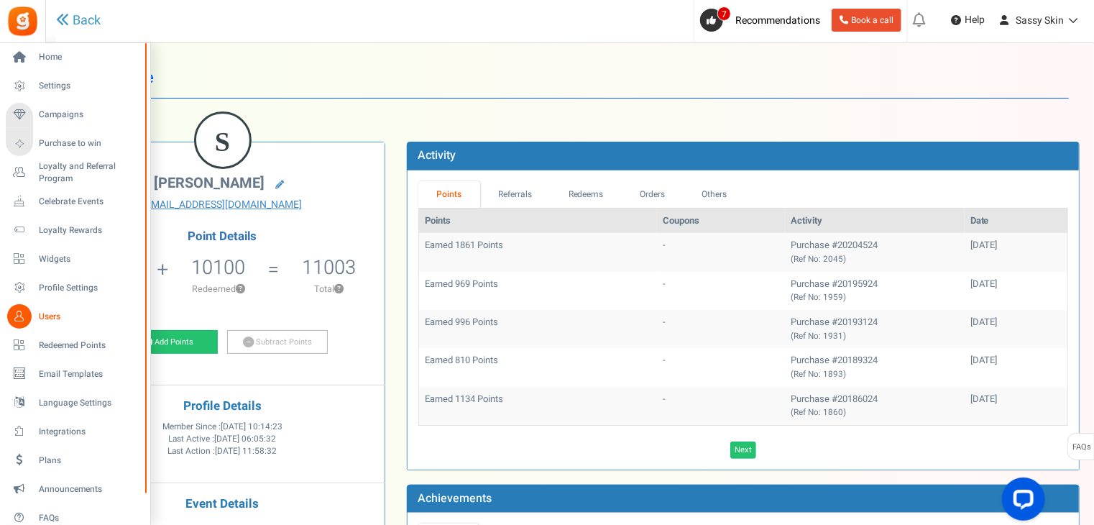
click at [48, 317] on span "Users" at bounding box center [89, 317] width 101 height 12
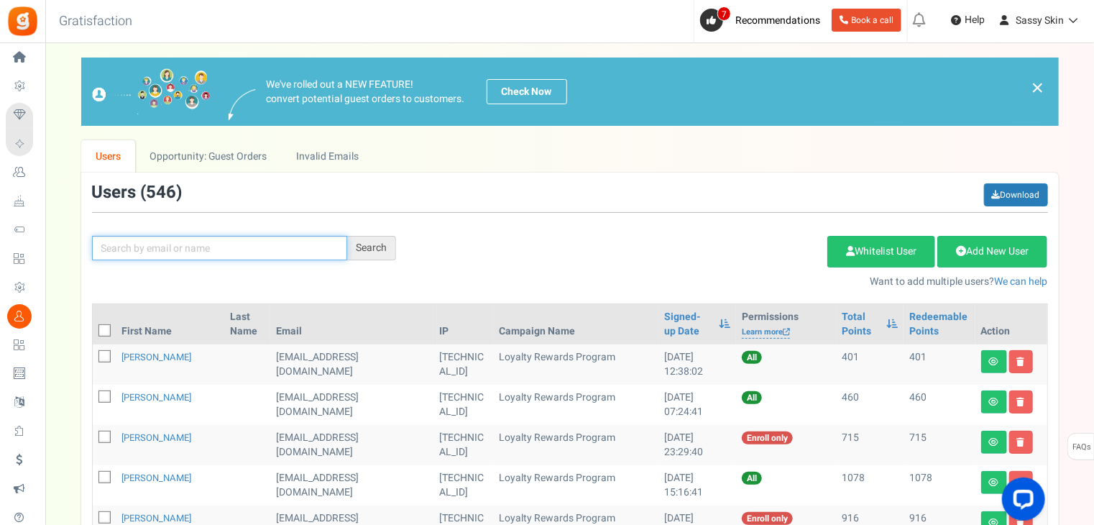
click at [124, 246] on input "text" at bounding box center [219, 248] width 255 height 24
type input "[PERSON_NAME]"
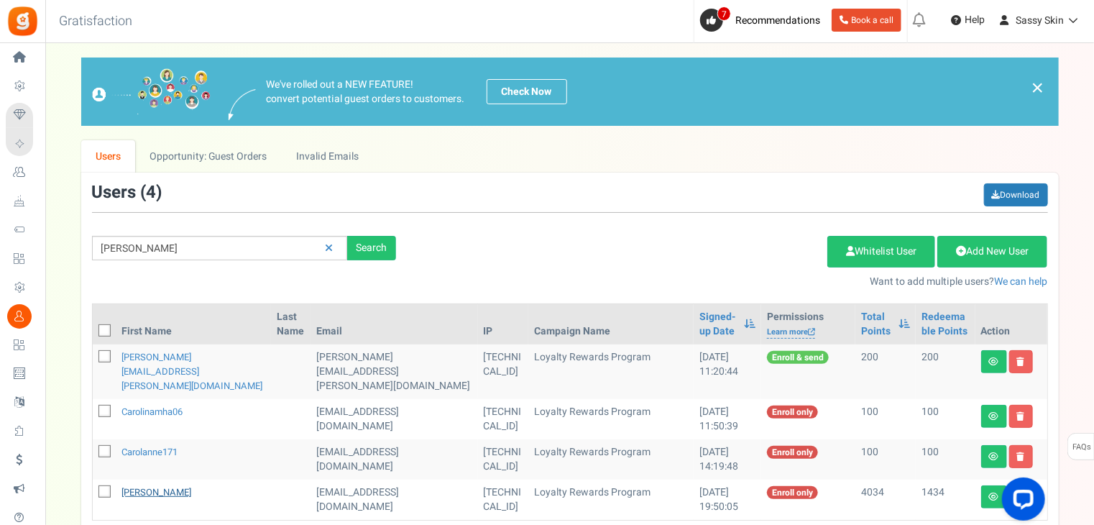
click at [162, 485] on link "[PERSON_NAME]" at bounding box center [157, 492] width 70 height 14
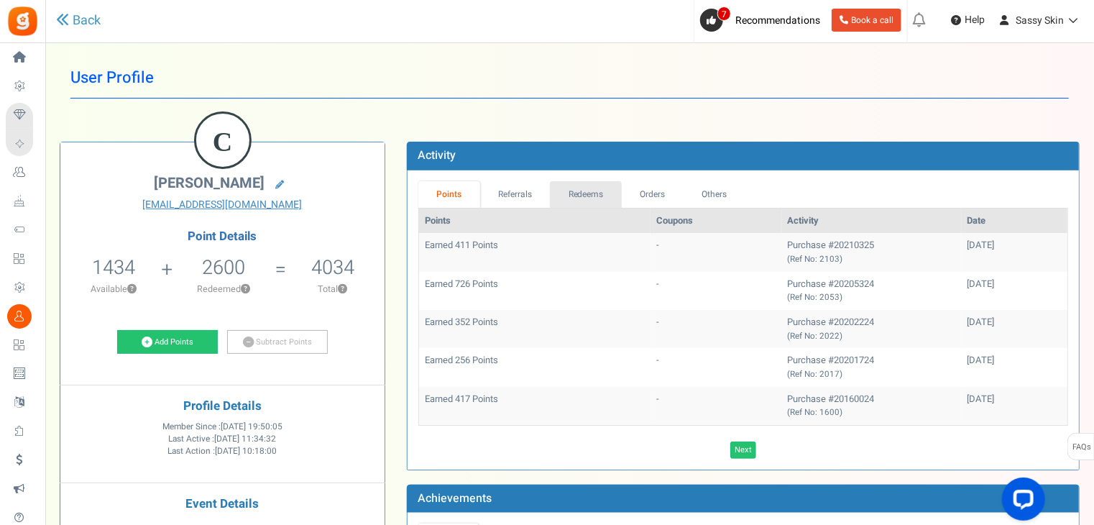
click at [591, 188] on link "Redeems" at bounding box center [586, 194] width 72 height 27
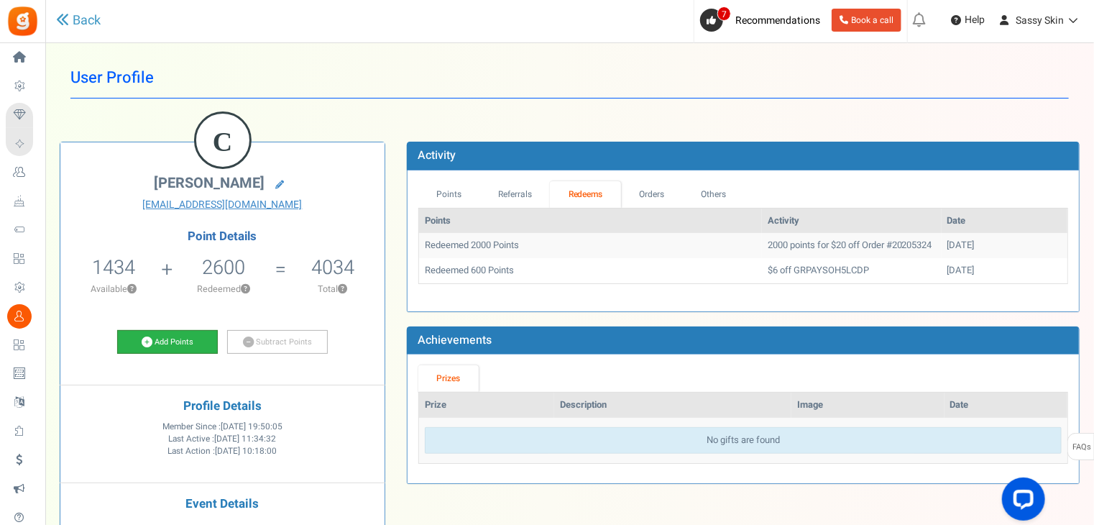
click at [150, 343] on icon at bounding box center [147, 341] width 11 height 11
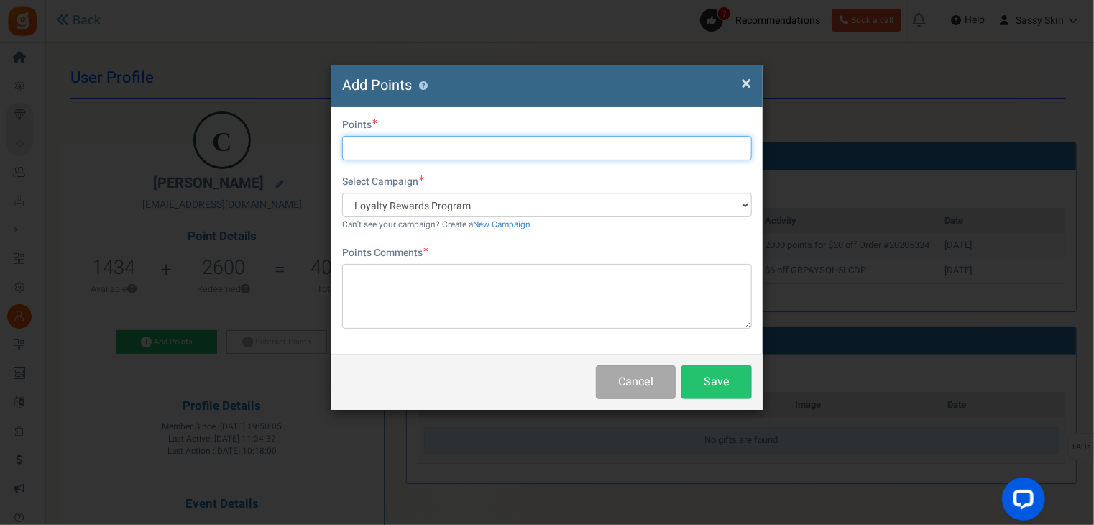
click at [361, 144] on input "text" at bounding box center [547, 148] width 410 height 24
type input "644"
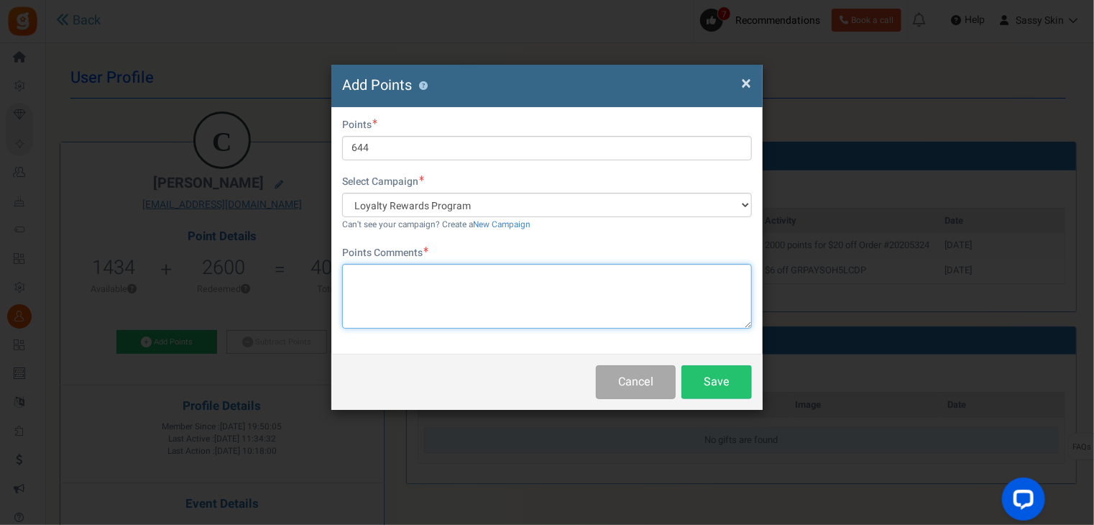
click at [353, 277] on textarea at bounding box center [547, 296] width 410 height 65
click at [457, 275] on textarea "from order 20205324 $ 161" at bounding box center [547, 296] width 410 height 65
click at [485, 274] on textarea "from order 20205324 $161" at bounding box center [547, 296] width 410 height 65
type textarea "from order 20205324 $161 as $20 in points were used"
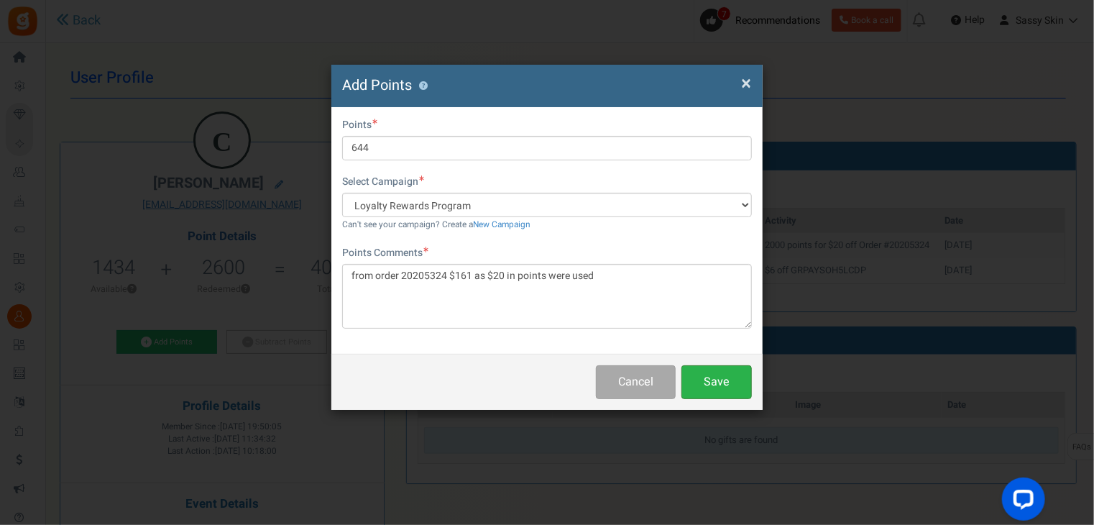
click at [728, 386] on button "Save" at bounding box center [717, 382] width 70 height 34
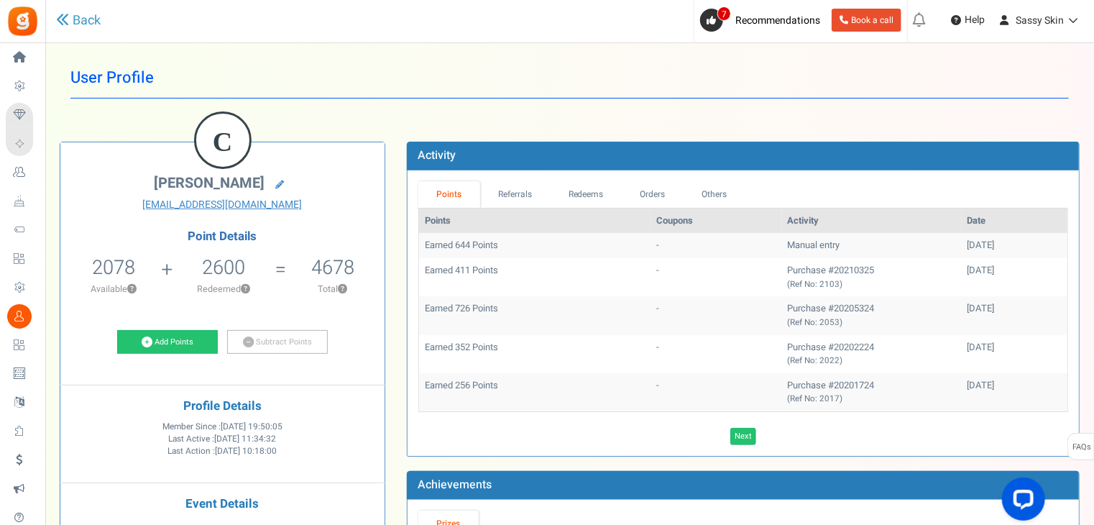
click at [651, 247] on td "-" at bounding box center [717, 245] width 132 height 25
click at [479, 245] on td "Earned 644 Points" at bounding box center [534, 245] width 231 height 25
click at [259, 343] on link "Subtract Points" at bounding box center [277, 342] width 101 height 24
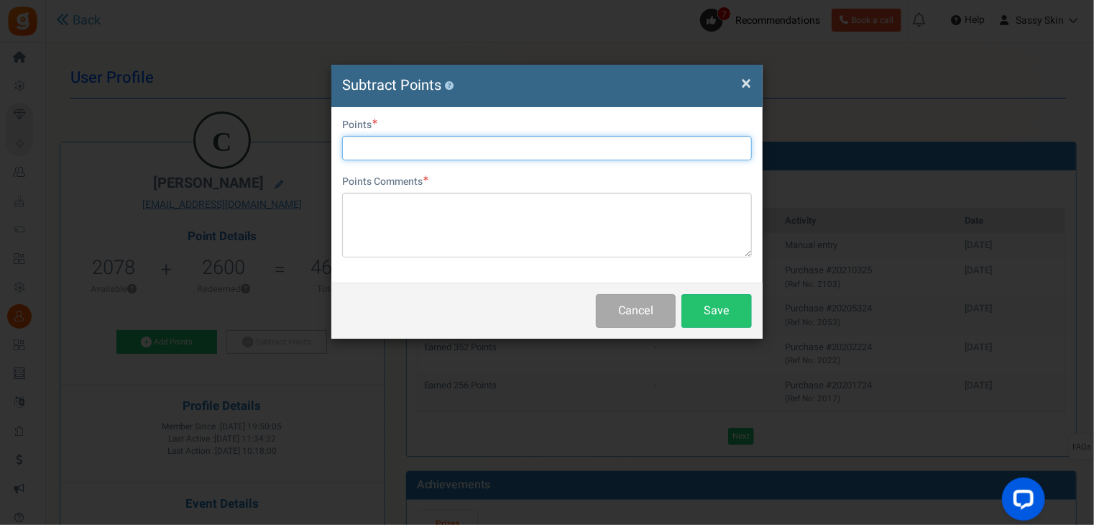
click at [367, 137] on input "text" at bounding box center [547, 148] width 410 height 24
type input "644 point"
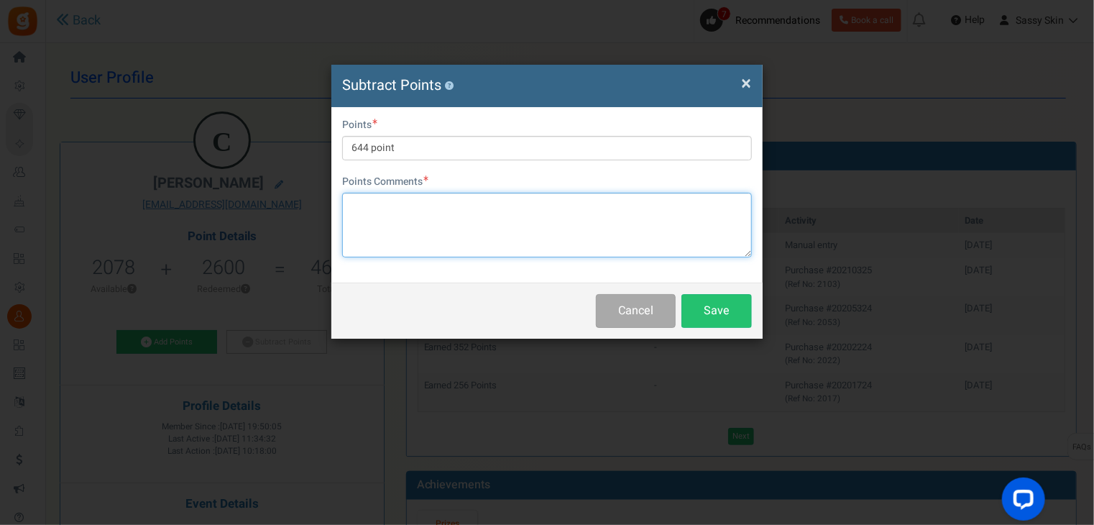
click at [349, 205] on textarea at bounding box center [547, 225] width 410 height 65
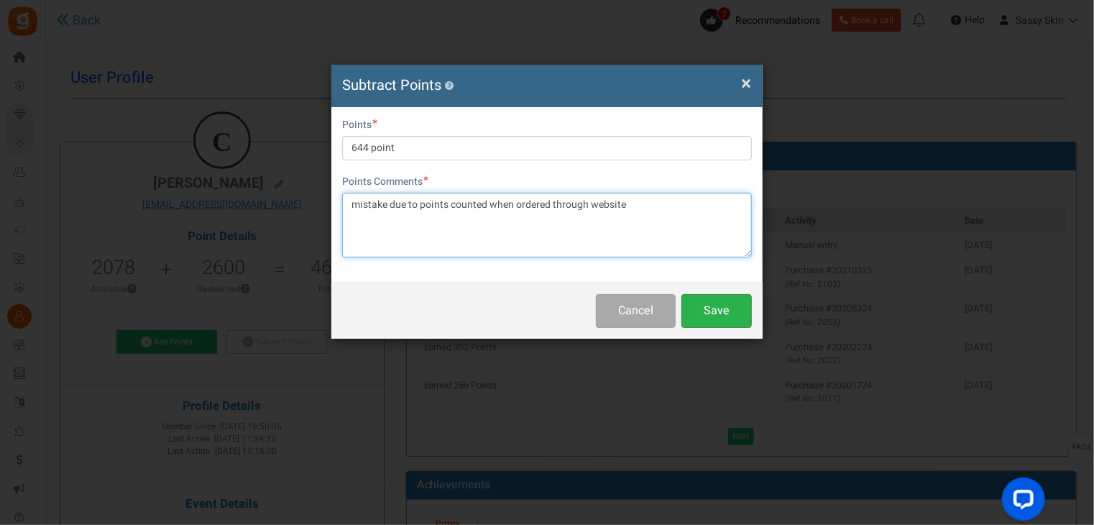
type textarea "mistake due to points counted when ordered through website"
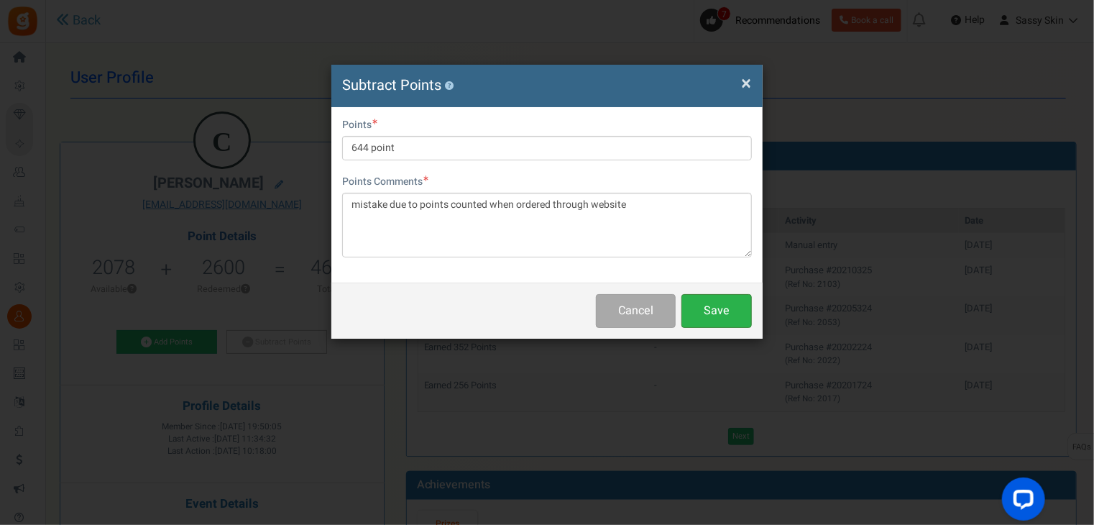
click at [717, 306] on button "Save" at bounding box center [717, 311] width 70 height 34
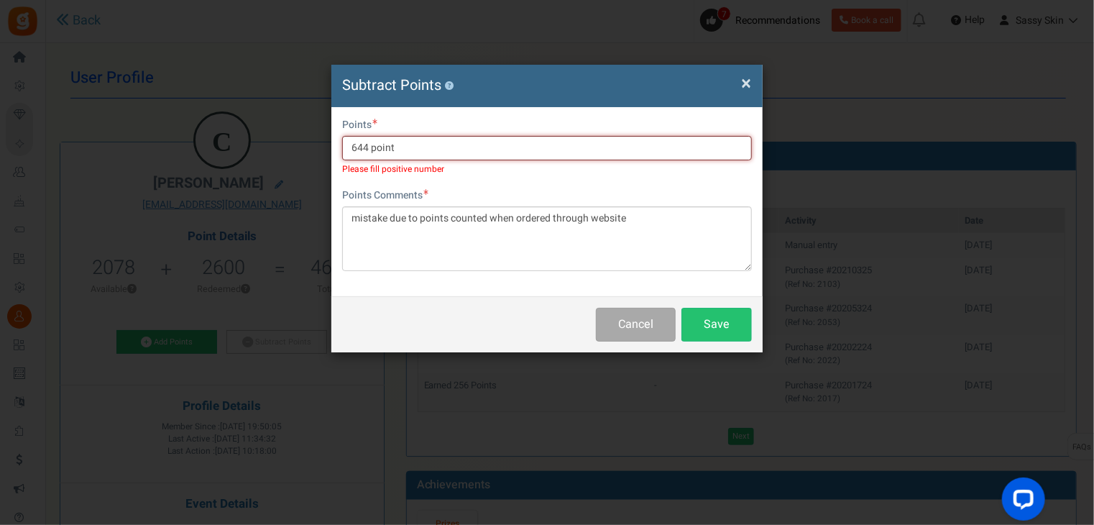
click at [397, 147] on input "644 point" at bounding box center [547, 148] width 410 height 24
type input "644"
click at [721, 324] on button "Save" at bounding box center [717, 325] width 70 height 34
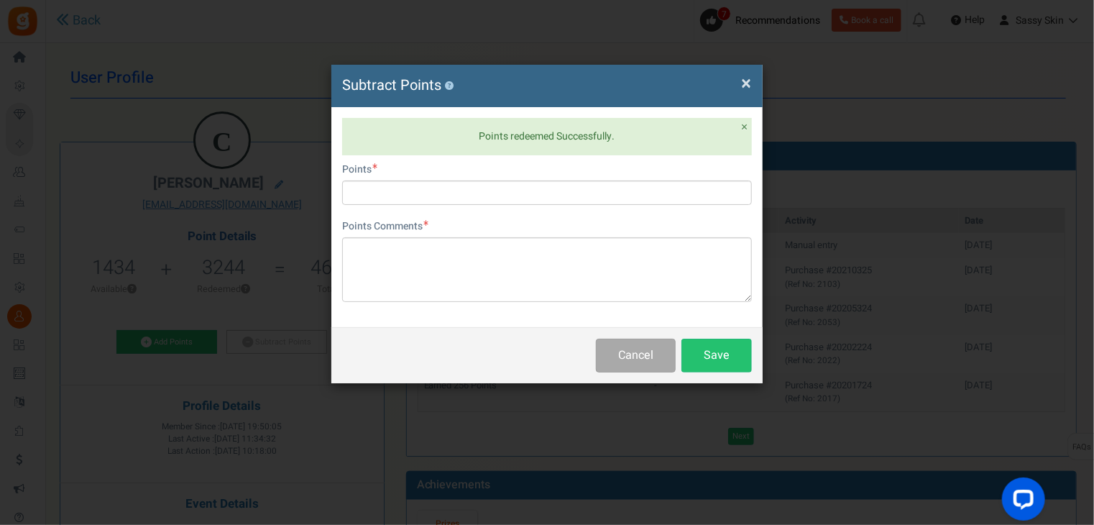
click at [747, 81] on span "×" at bounding box center [746, 83] width 10 height 27
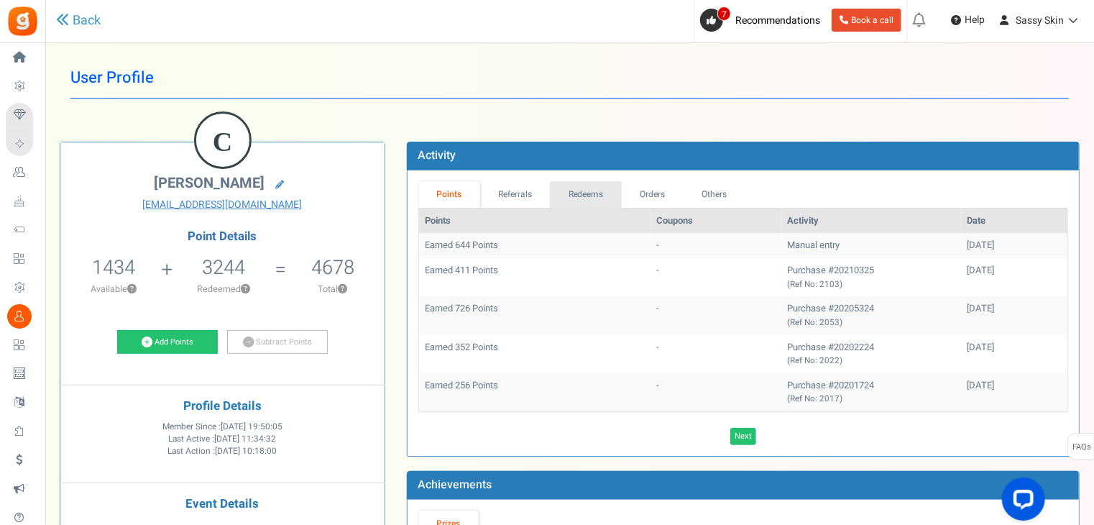
click at [587, 193] on link "Redeems" at bounding box center [586, 194] width 72 height 27
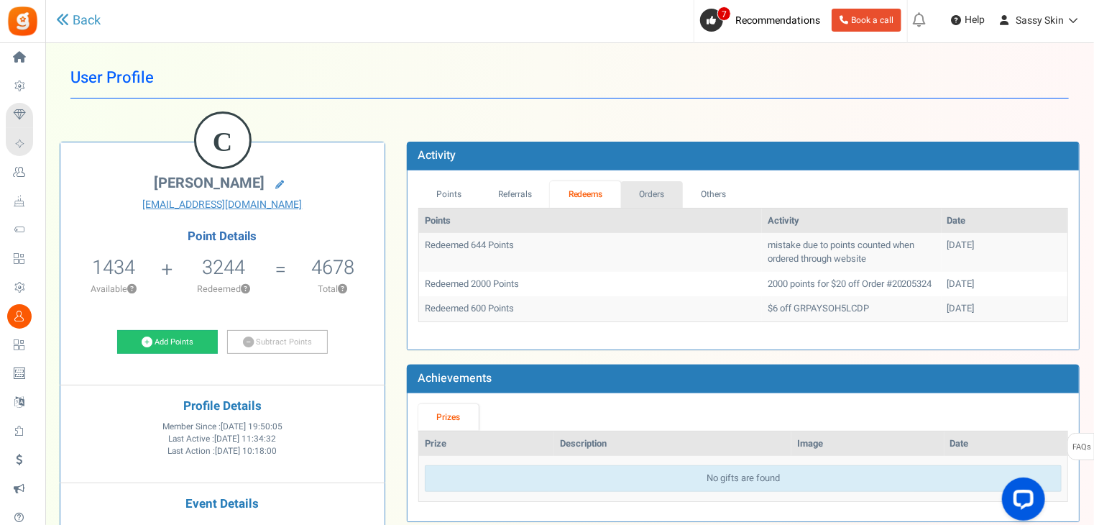
click at [656, 187] on link "Orders" at bounding box center [652, 194] width 62 height 27
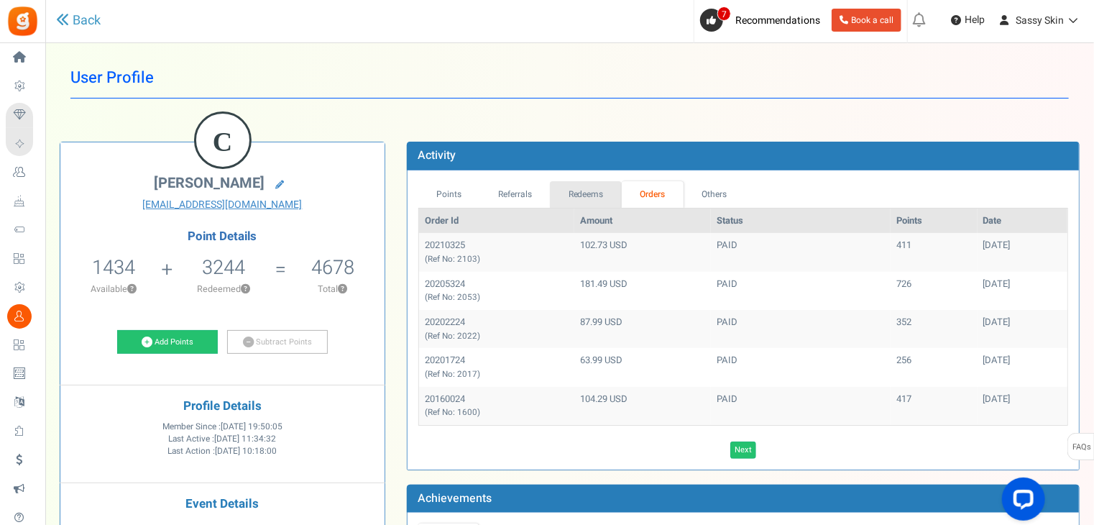
click at [587, 191] on link "Redeems" at bounding box center [586, 194] width 72 height 27
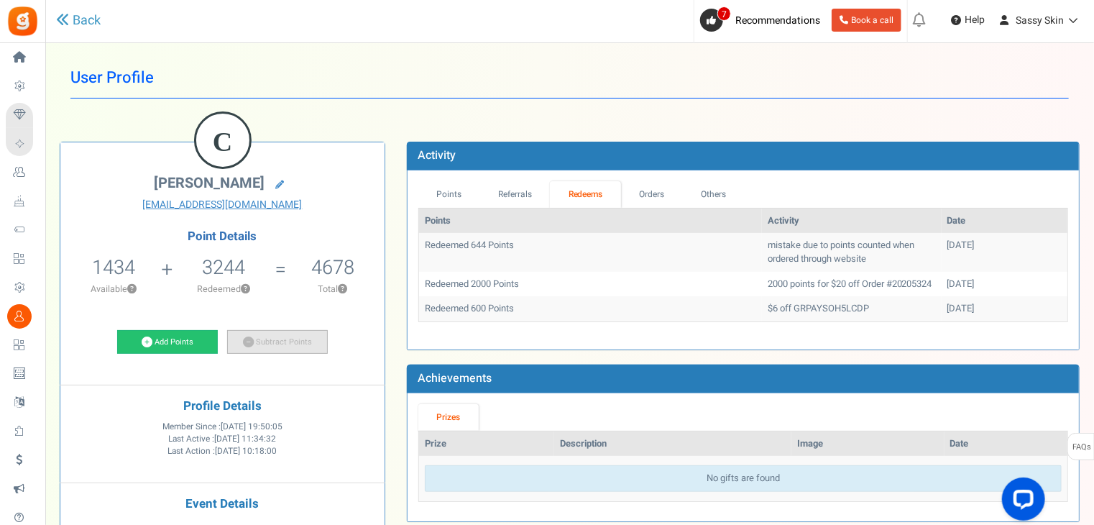
click at [280, 342] on link "Subtract Points" at bounding box center [277, 342] width 101 height 24
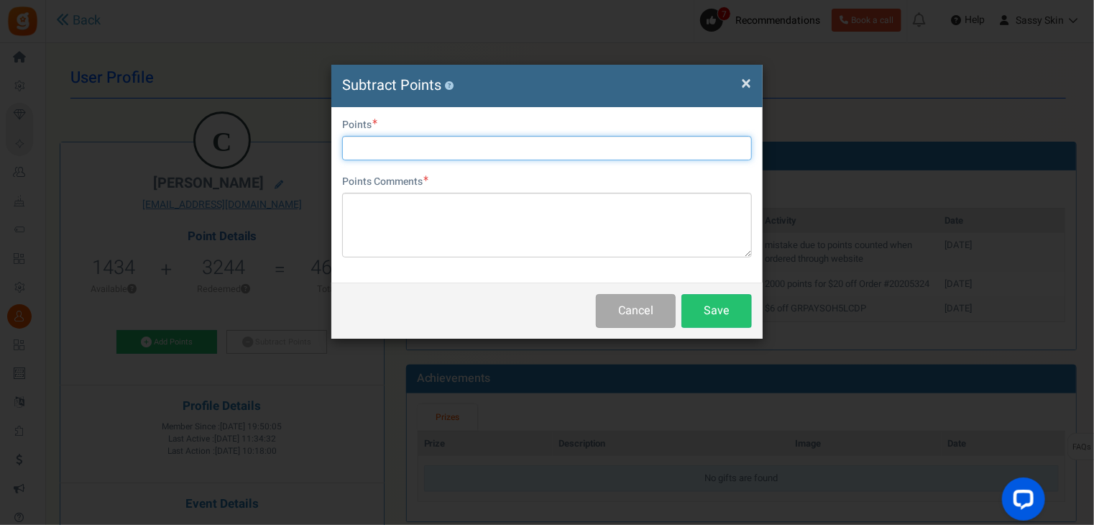
click at [349, 149] on input "text" at bounding box center [547, 148] width 410 height 24
type input "112"
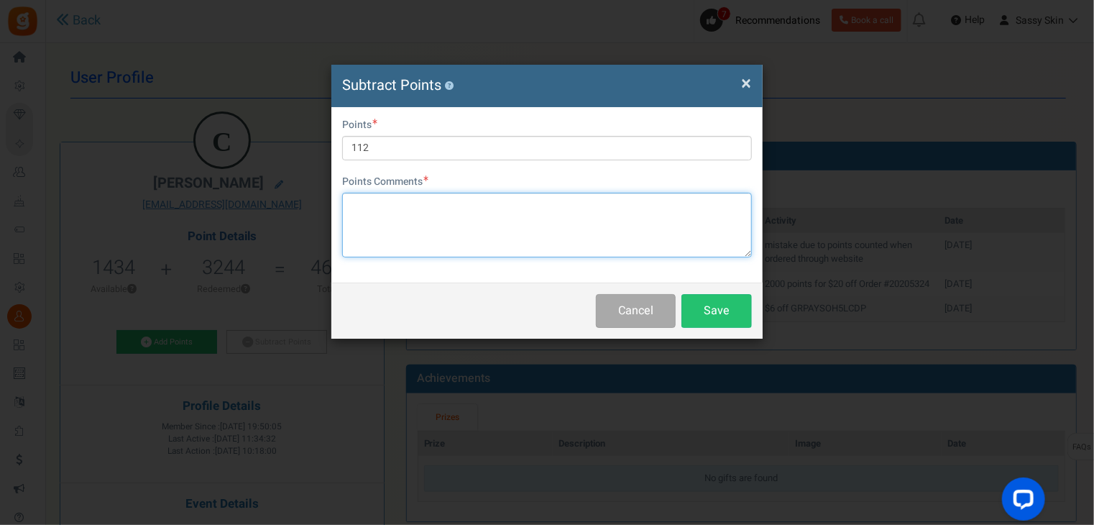
click at [353, 208] on textarea at bounding box center [547, 225] width 410 height 65
type textarea "b"
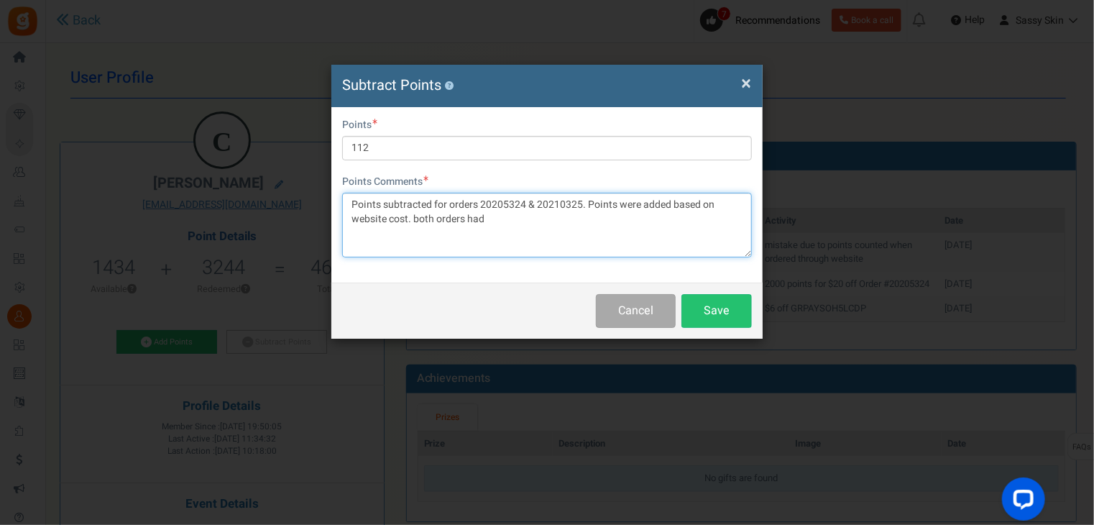
click at [419, 216] on textarea "Points subtracted for orders 20205324 & 20210325. Points were added based on we…" at bounding box center [547, 225] width 410 height 65
click at [485, 216] on textarea "Points subtracted for orders 20205324 & 20210325. Points were added based on we…" at bounding box center [547, 225] width 410 height 65
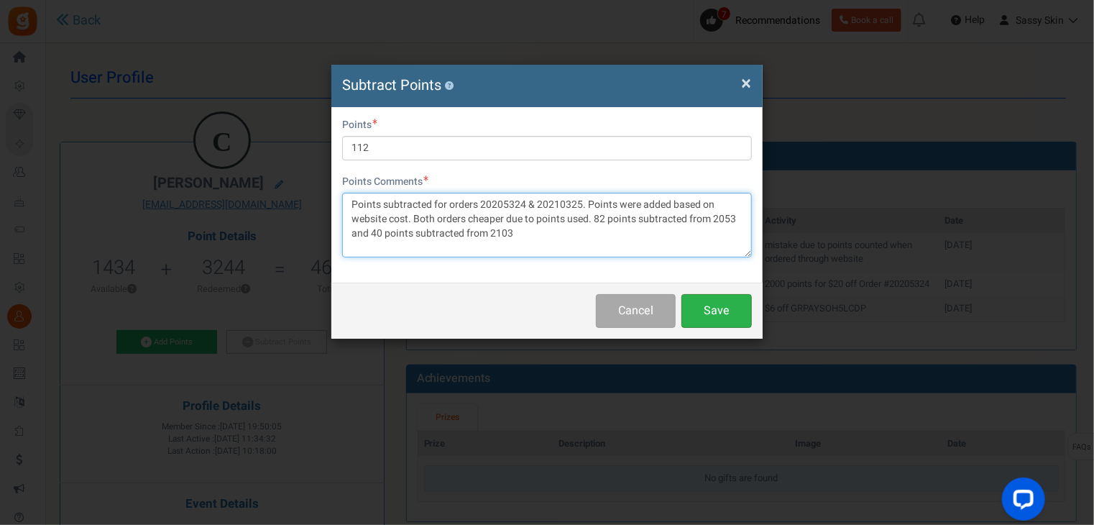
type textarea "Points subtracted for orders 20205324 & 20210325. Points were added based on we…"
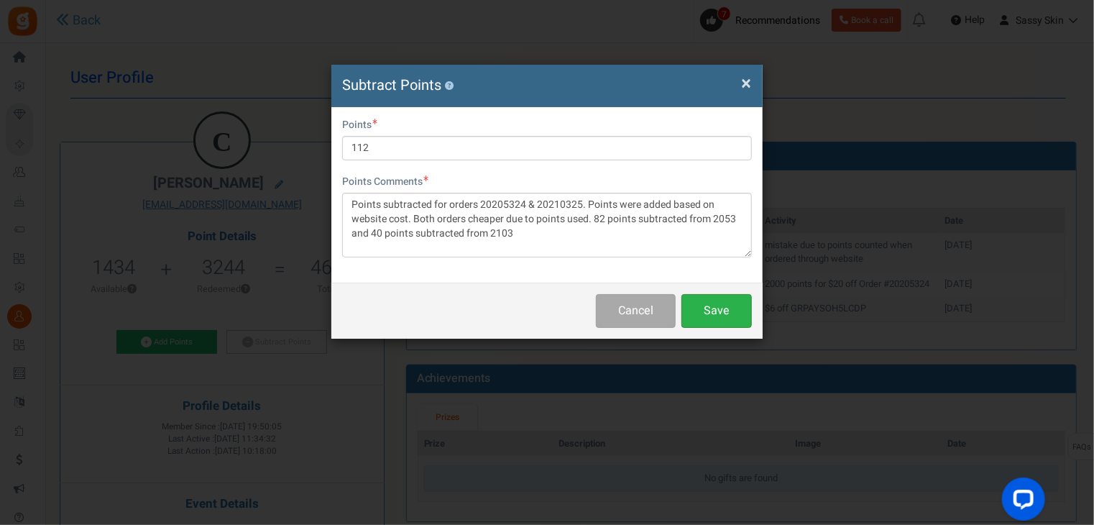
click at [736, 308] on button "Save" at bounding box center [717, 311] width 70 height 34
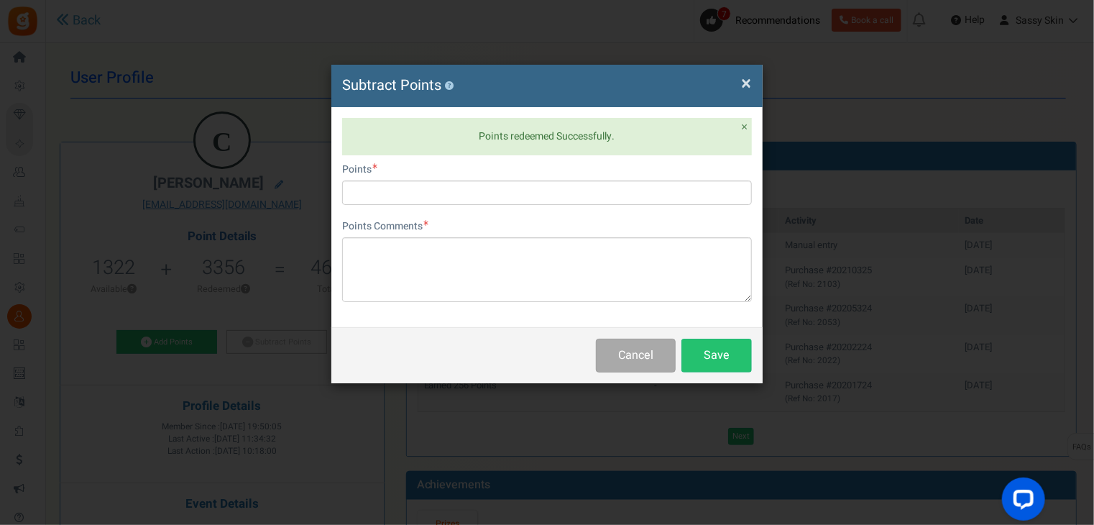
click at [745, 85] on span "×" at bounding box center [746, 83] width 10 height 27
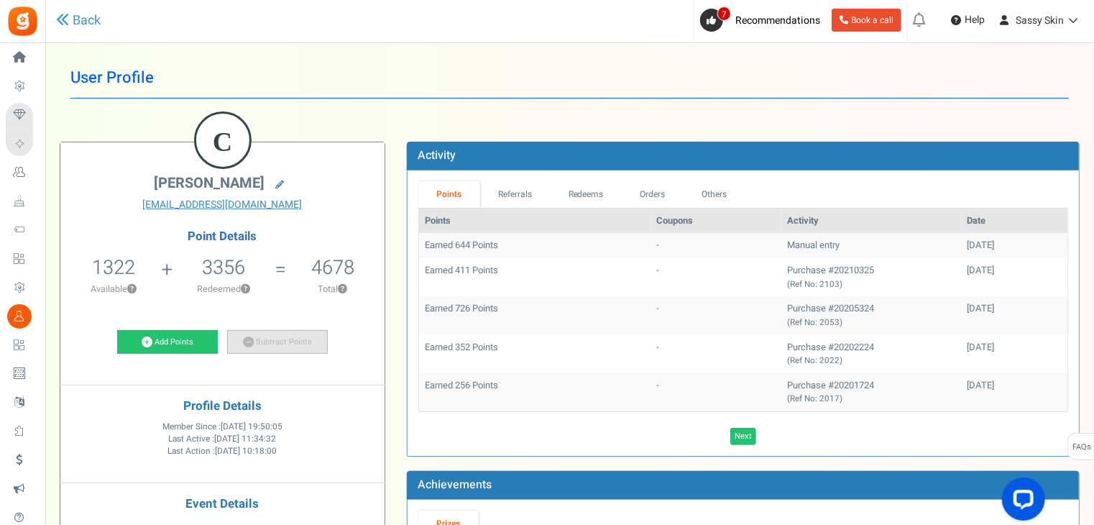
click at [292, 340] on link "Subtract Points" at bounding box center [277, 342] width 101 height 24
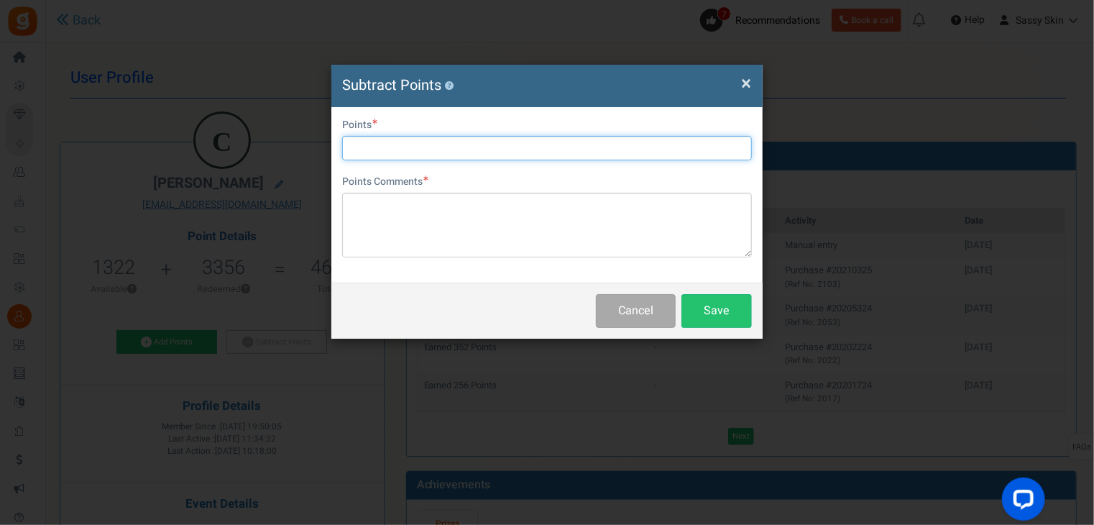
click at [376, 145] on input "text" at bounding box center [547, 148] width 410 height 24
type input "1000"
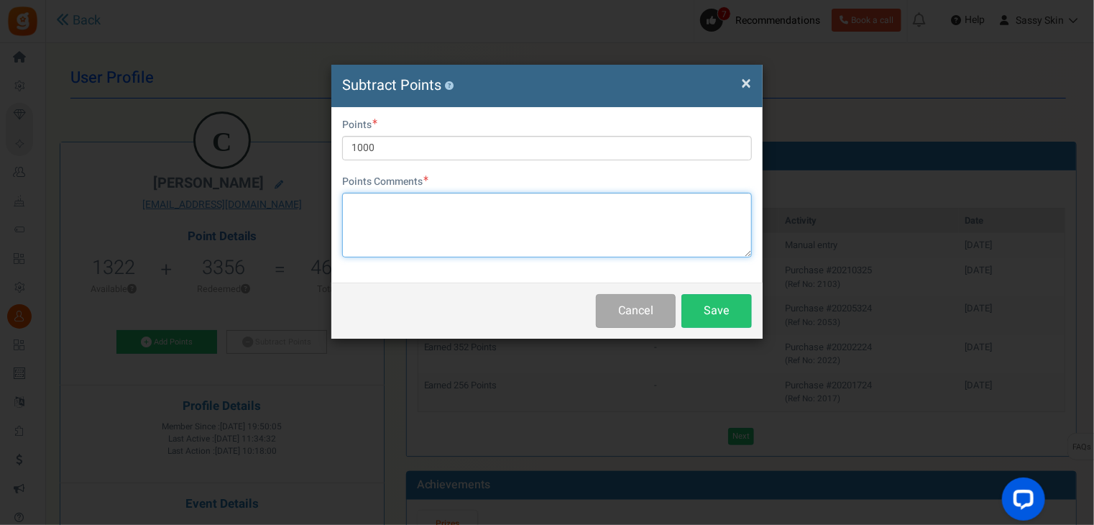
click at [352, 208] on textarea at bounding box center [547, 225] width 410 height 65
click at [464, 206] on textarea "100 points subtracted fro order 20210325" at bounding box center [547, 225] width 410 height 65
click at [566, 202] on textarea "100 points subtracted from order 20210325" at bounding box center [547, 225] width 410 height 65
click at [367, 203] on textarea "100 points subtracted from order 20210325" at bounding box center [547, 225] width 410 height 65
click at [572, 208] on textarea "1000 points subtracted from order 20210325" at bounding box center [547, 225] width 410 height 65
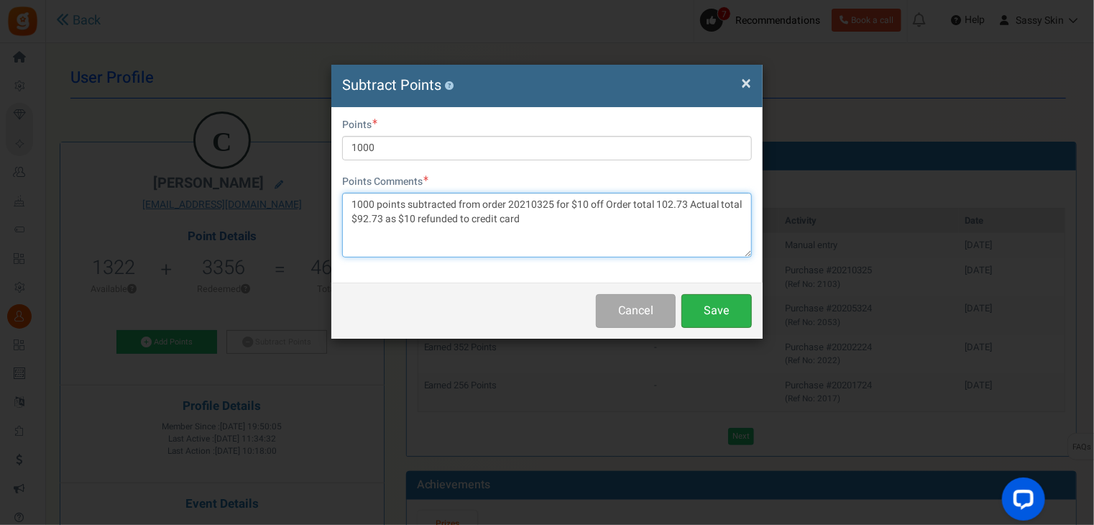
type textarea "1000 points subtracted from order 20210325 for $10 off Order total 102.73 Actua…"
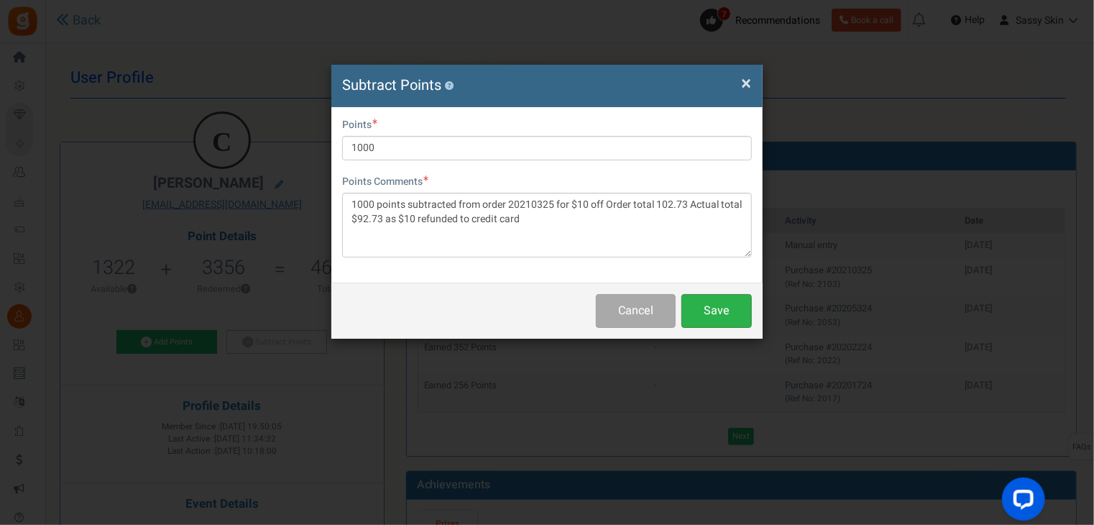
click at [725, 314] on button "Save" at bounding box center [717, 311] width 70 height 34
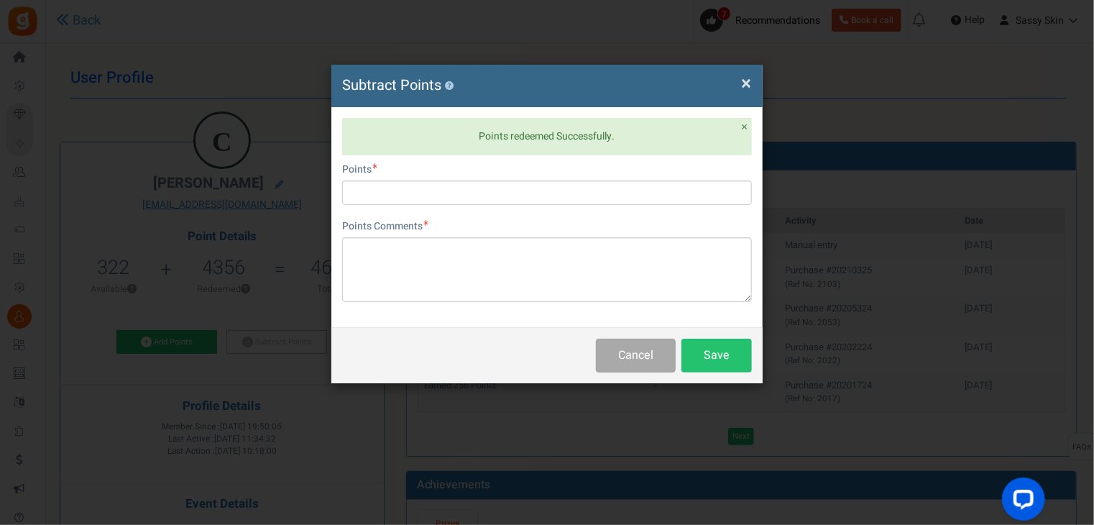
click at [746, 83] on span "×" at bounding box center [746, 83] width 10 height 27
